Goal: Complete application form

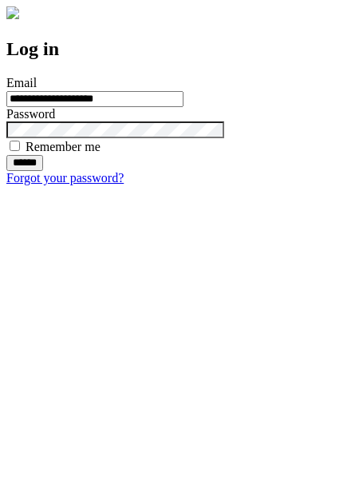
type input "**********"
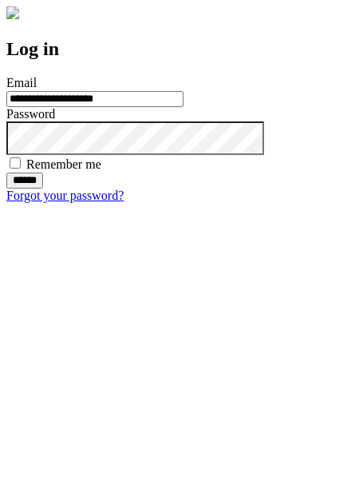
click at [43, 188] on input "******" at bounding box center [24, 181] width 37 height 16
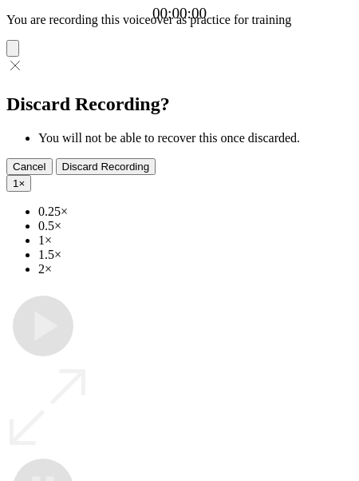
type input "**********"
